Goal: Submit feedback/report problem: Submit feedback/report problem

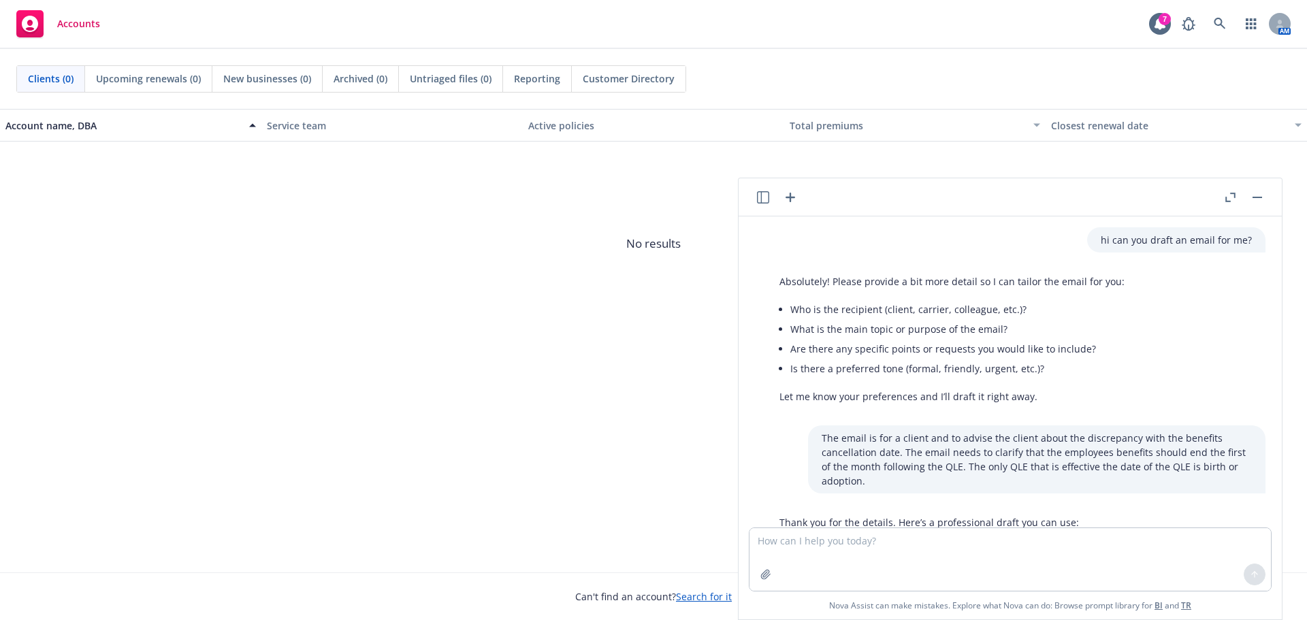
scroll to position [1230, 0]
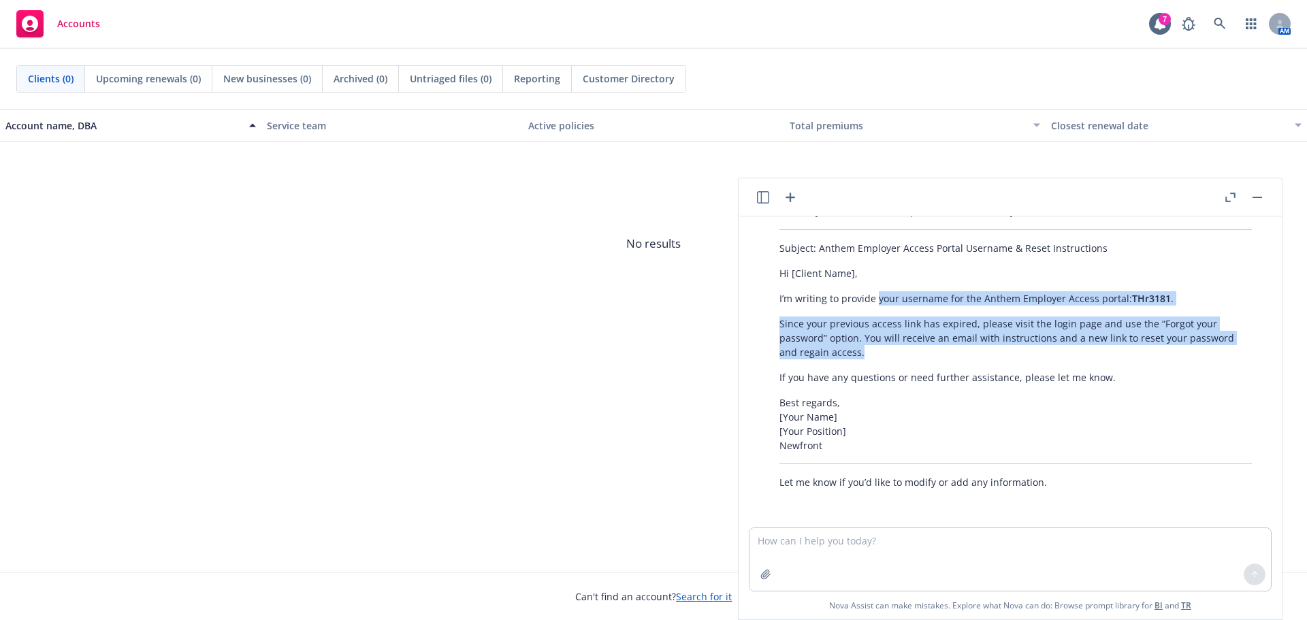
click at [1254, 202] on button "button" at bounding box center [1257, 197] width 16 height 16
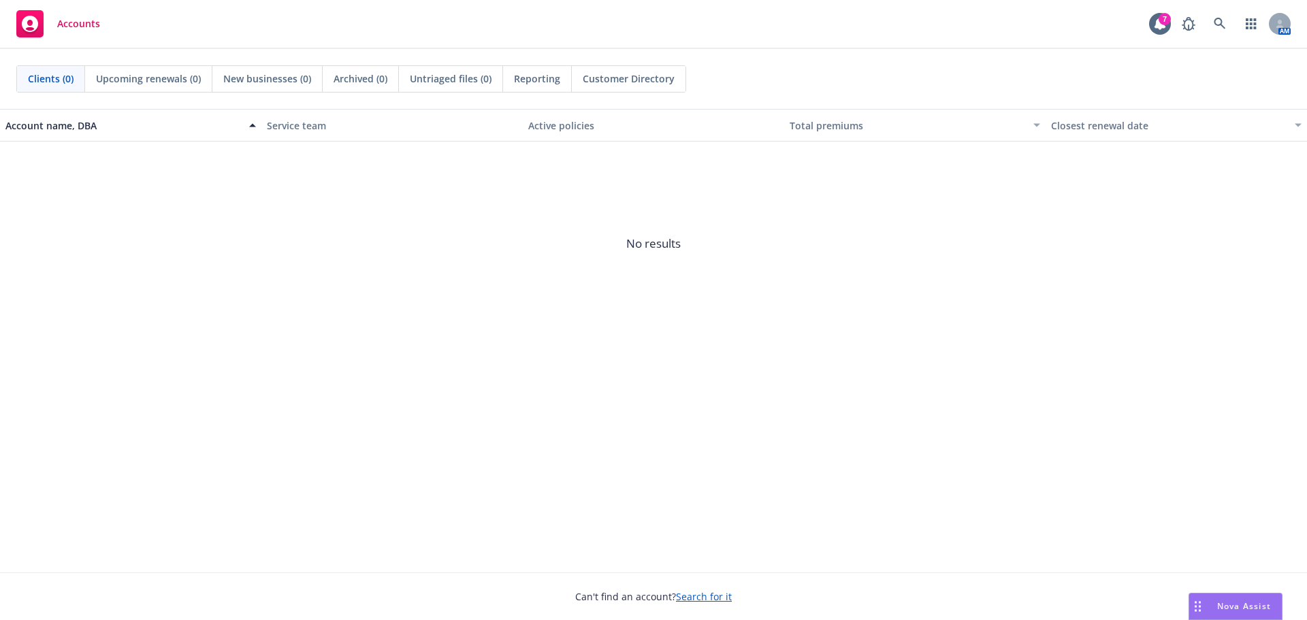
click at [1229, 610] on span "Nova Assist" at bounding box center [1244, 606] width 54 height 12
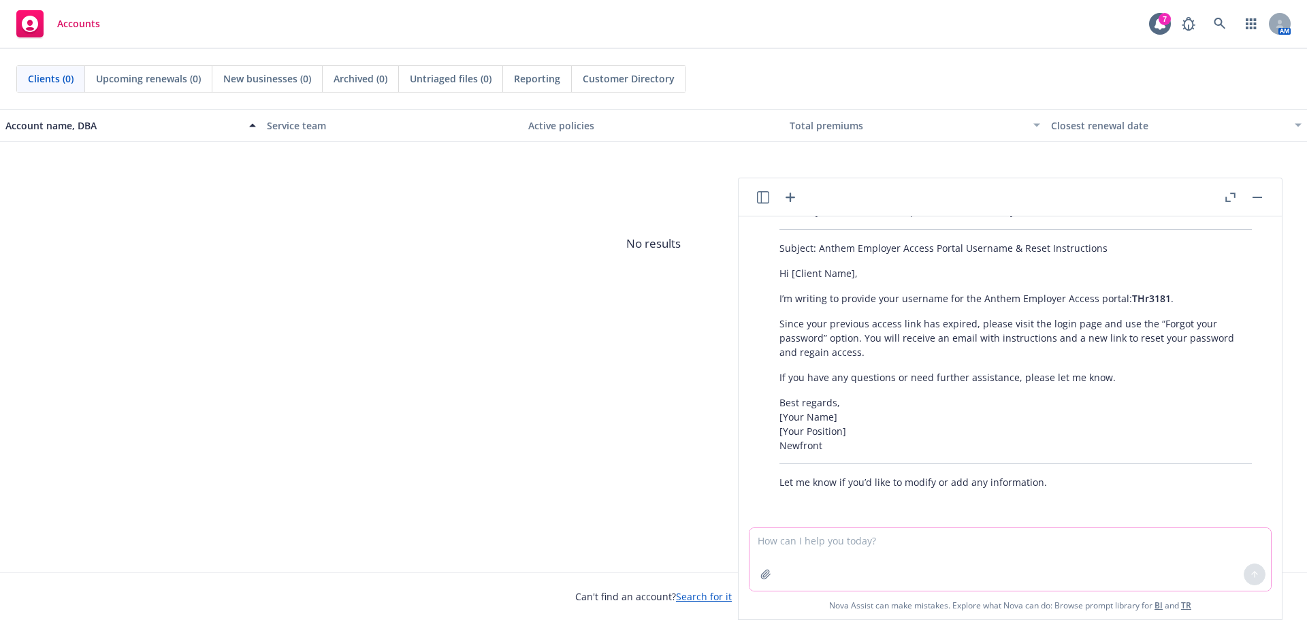
click at [796, 540] on textarea at bounding box center [1009, 559] width 521 height 63
click at [800, 537] on textarea at bounding box center [1009, 559] width 521 height 63
type textarea "c"
